Goal: Check status: Check status

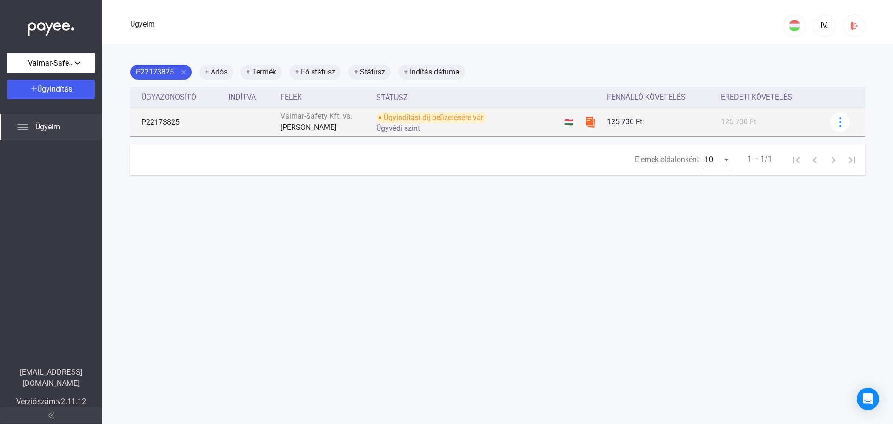
drag, startPoint x: 406, startPoint y: 129, endPoint x: 412, endPoint y: 123, distance: 8.6
click at [406, 129] on font "Ügyvédi szint" at bounding box center [398, 128] width 44 height 9
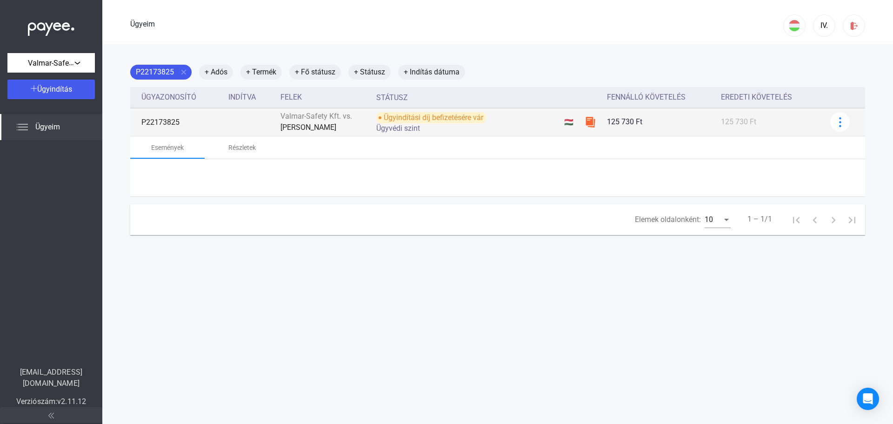
click at [412, 122] on font "Ügyindítási díj befizetésére vár" at bounding box center [434, 117] width 100 height 11
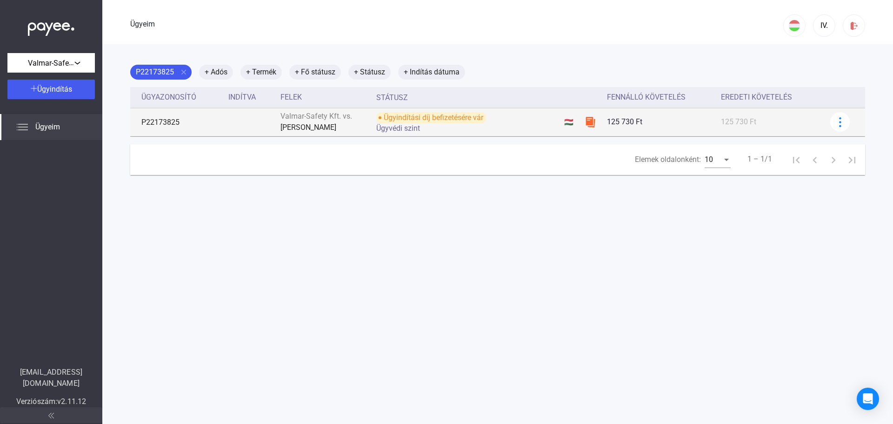
click at [407, 130] on font "Ügyvédi szint" at bounding box center [398, 128] width 44 height 9
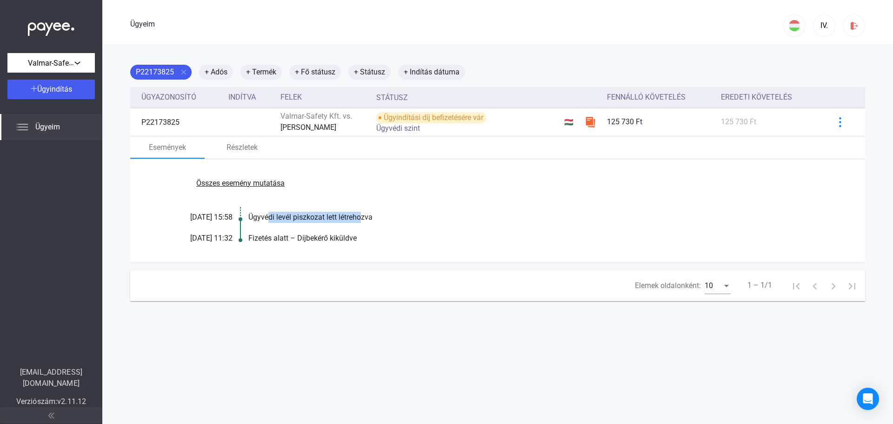
drag, startPoint x: 270, startPoint y: 215, endPoint x: 362, endPoint y: 216, distance: 91.6
click at [362, 216] on font "Ügyvédi levél piszkozat lett létrehozva" at bounding box center [310, 216] width 124 height 9
click at [288, 217] on font "Ügyvédi levél piszkozat lett létrehozva" at bounding box center [310, 216] width 124 height 9
click at [286, 217] on font "Ügyvédi levél piszkozat lett létrehozva" at bounding box center [310, 216] width 124 height 9
click at [69, 126] on div "Ügyeim" at bounding box center [51, 127] width 102 height 26
